Goal: Information Seeking & Learning: Check status

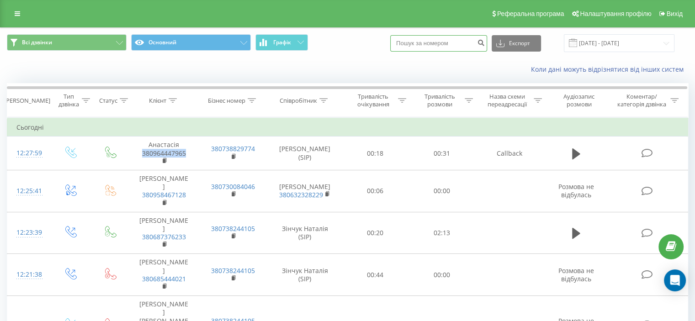
click at [460, 43] on input at bounding box center [438, 43] width 97 height 16
paste input "380993397910"
type input "380993397910"
click at [485, 43] on icon "submit" at bounding box center [481, 41] width 8 height 5
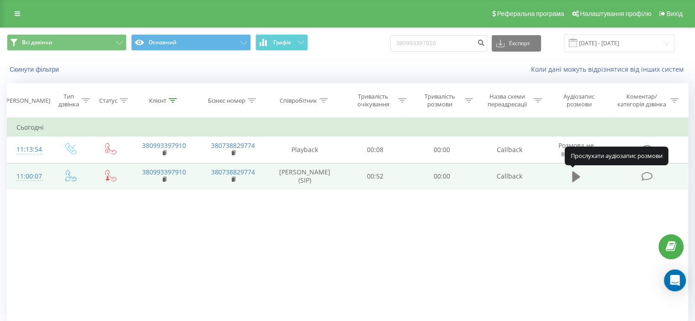
click at [577, 177] on icon at bounding box center [576, 176] width 8 height 11
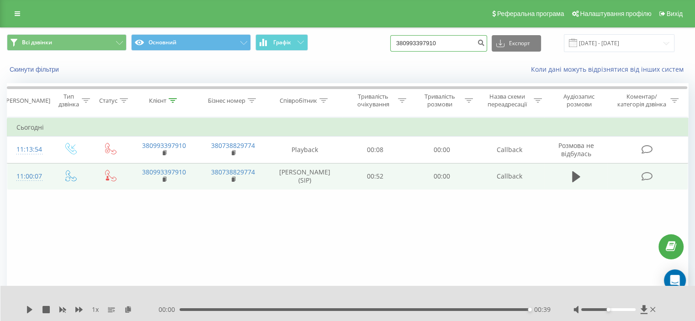
drag, startPoint x: 456, startPoint y: 38, endPoint x: 393, endPoint y: 43, distance: 62.7
click at [393, 43] on div "Всі дзвінки Основний Графік 380993397910 Експорт .csv .xls .xlsx 22.06.2025 - 2…" at bounding box center [347, 43] width 681 height 18
paste input "380504562233"
type input "380504562233"
click at [485, 42] on icon "submit" at bounding box center [481, 41] width 8 height 5
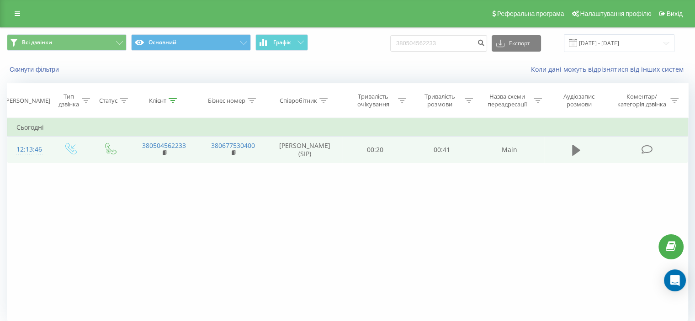
click at [571, 147] on button at bounding box center [576, 150] width 14 height 14
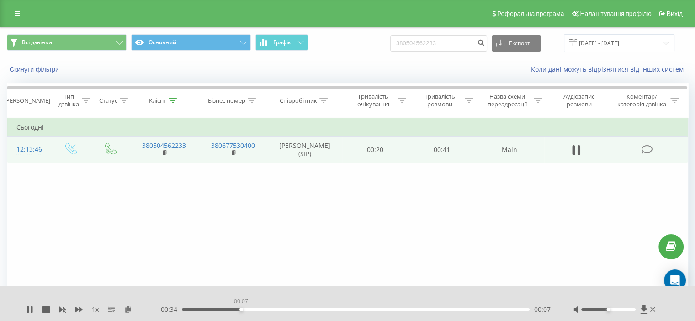
click at [241, 310] on div "00:07" at bounding box center [356, 309] width 348 height 3
click at [227, 309] on div "00:07" at bounding box center [356, 309] width 348 height 3
click at [28, 309] on icon at bounding box center [28, 309] width 2 height 7
drag, startPoint x: 457, startPoint y: 43, endPoint x: 393, endPoint y: 43, distance: 63.5
click at [393, 43] on div "Всі дзвінки Основний Графік 380504562233 Експорт .csv .xls .xlsx [DATE] - [DATE]" at bounding box center [347, 43] width 681 height 18
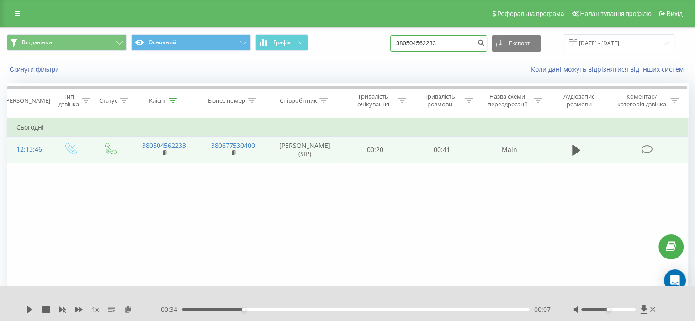
paste input "93723724"
type input "380937237243"
click at [485, 41] on icon "submit" at bounding box center [481, 41] width 8 height 5
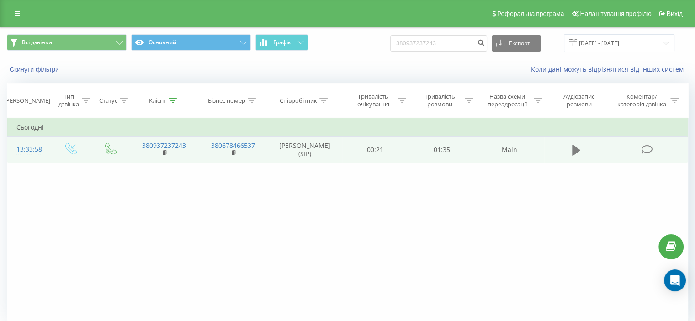
click at [572, 148] on icon at bounding box center [576, 150] width 8 height 11
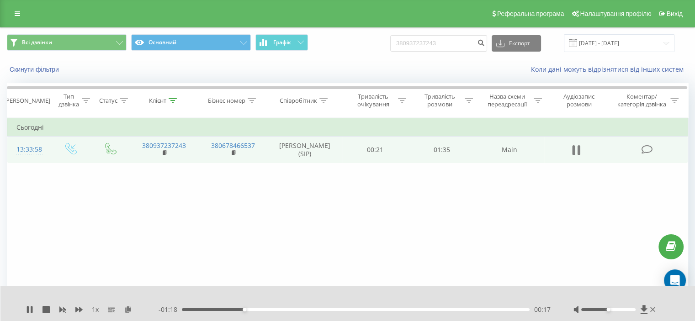
click at [576, 149] on icon at bounding box center [576, 150] width 8 height 13
